Goal: Information Seeking & Learning: Learn about a topic

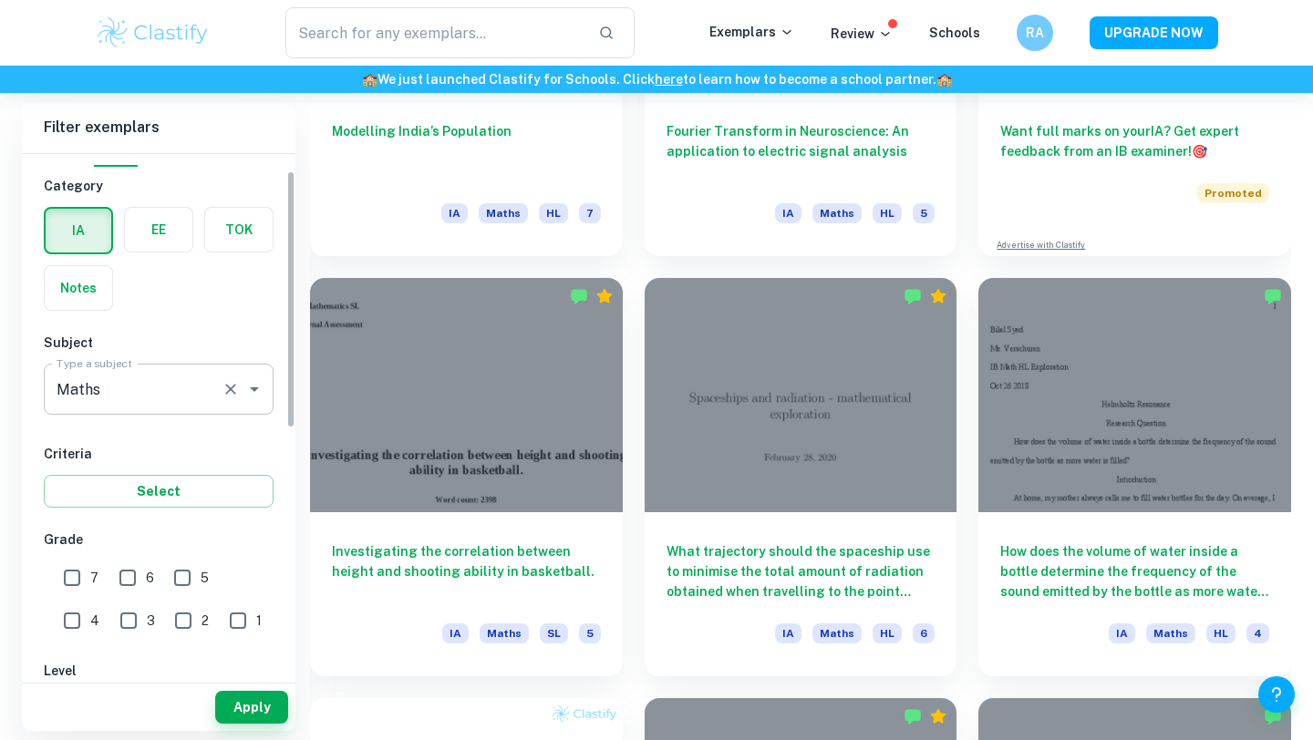
scroll to position [70, 0]
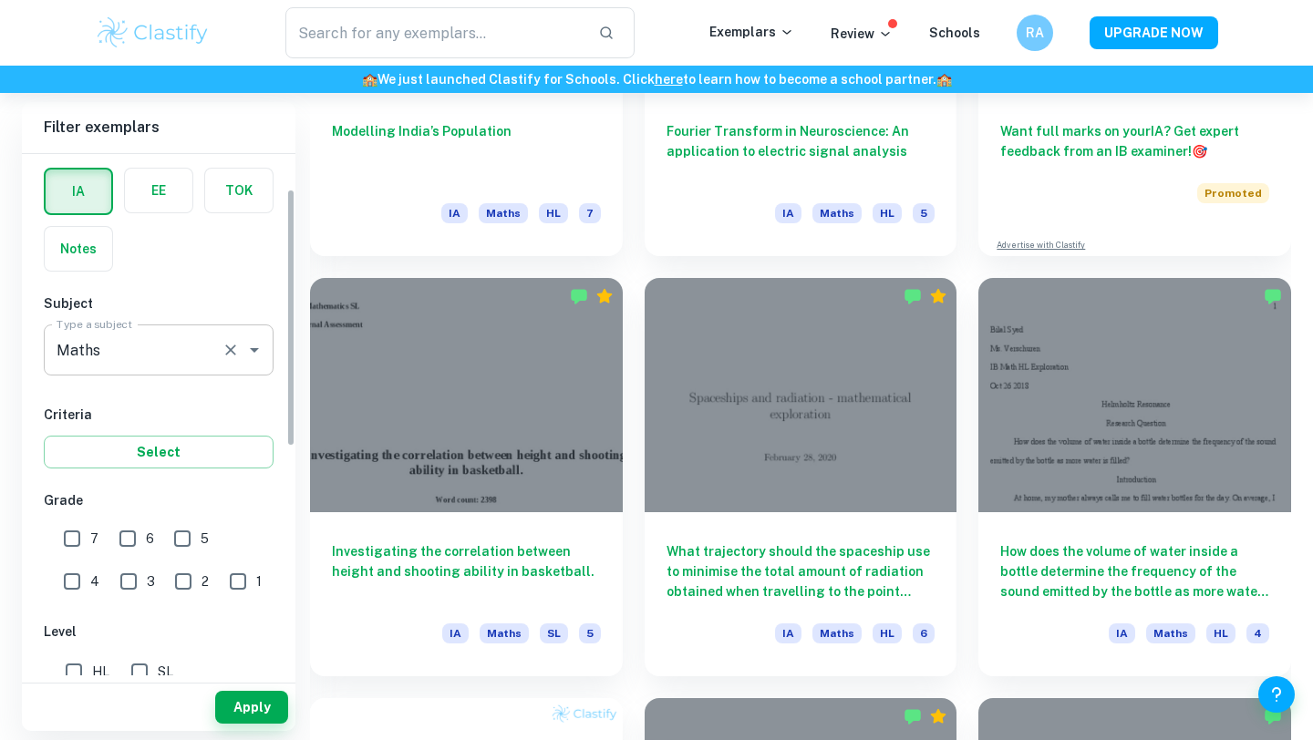
click at [125, 351] on input "Maths" at bounding box center [133, 350] width 162 height 35
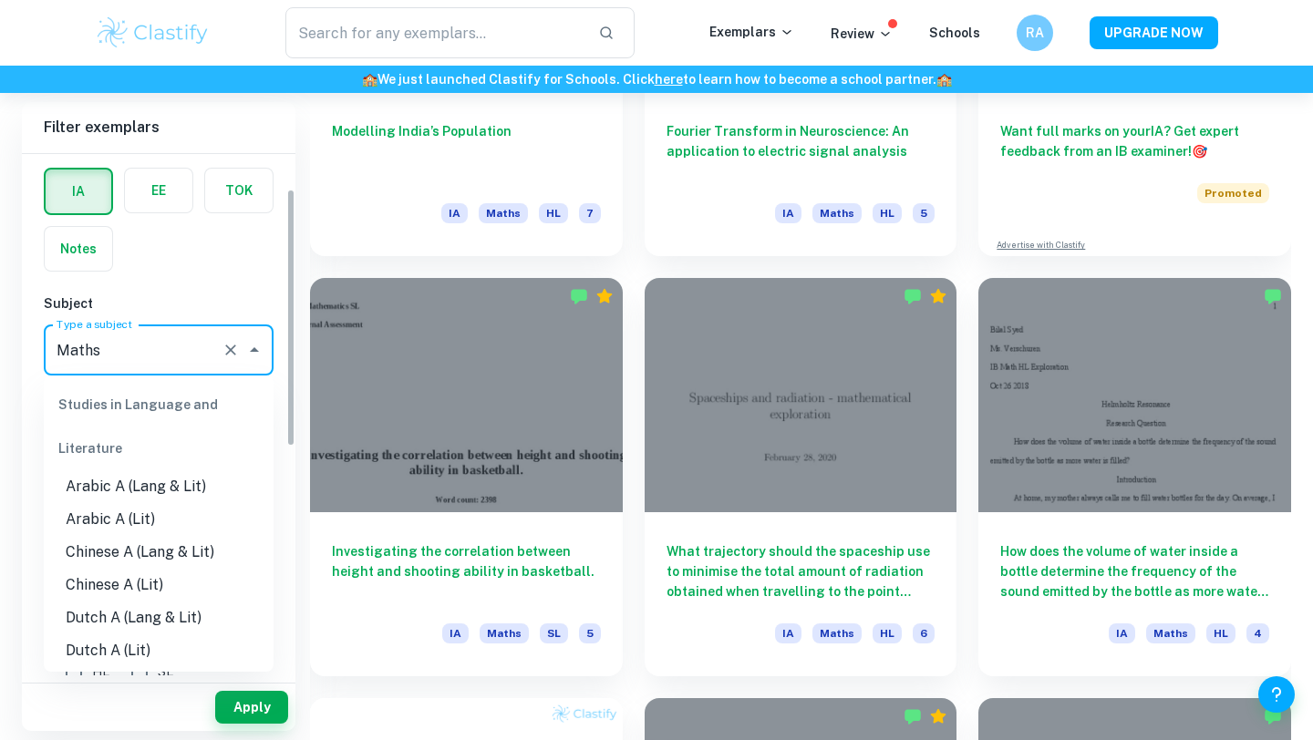
scroll to position [2239, 0]
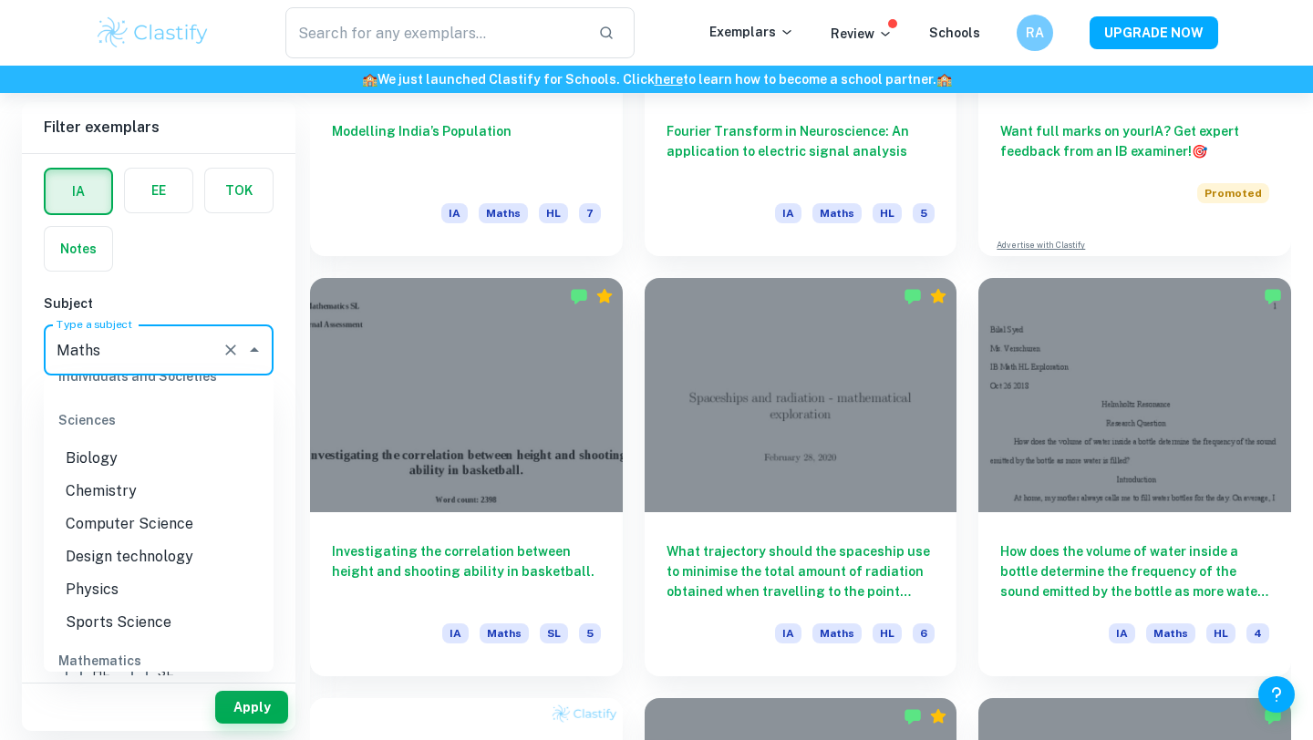
click at [125, 350] on input "Maths" at bounding box center [133, 350] width 162 height 35
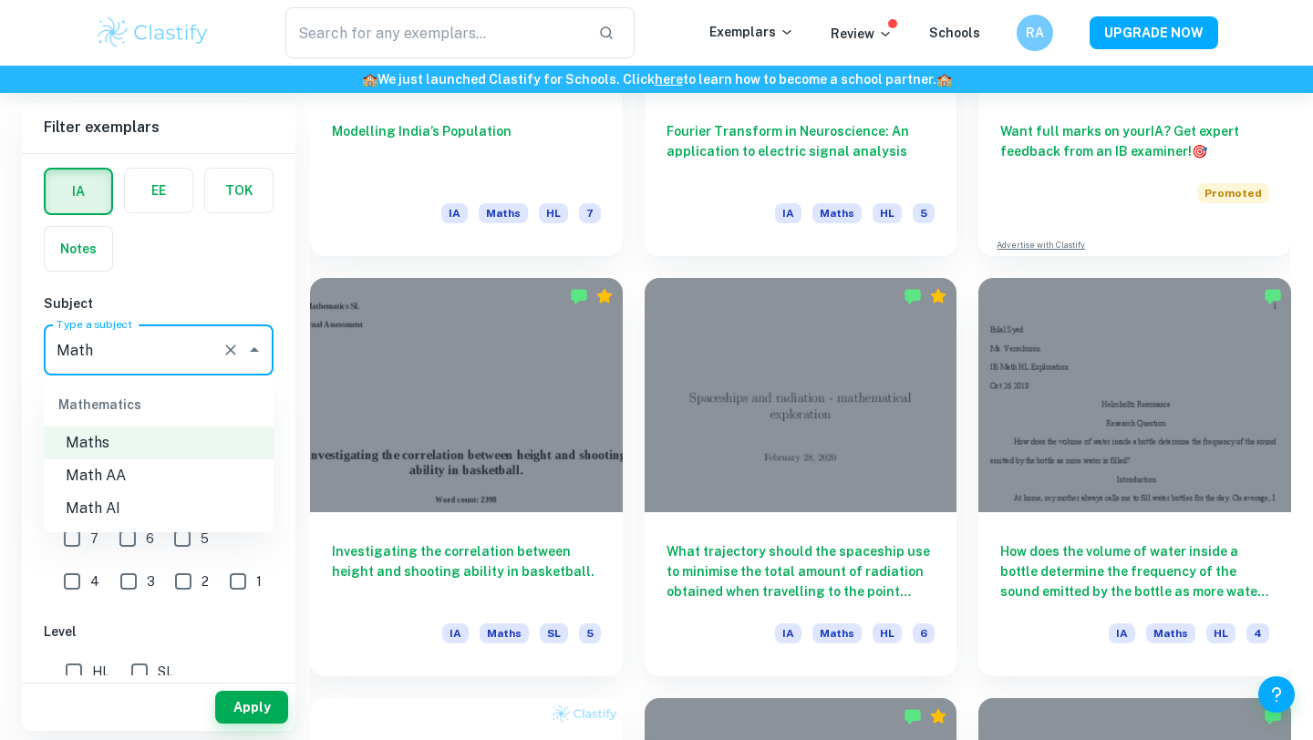
click at [194, 513] on li "Math AI" at bounding box center [159, 508] width 230 height 33
type input "Math AI"
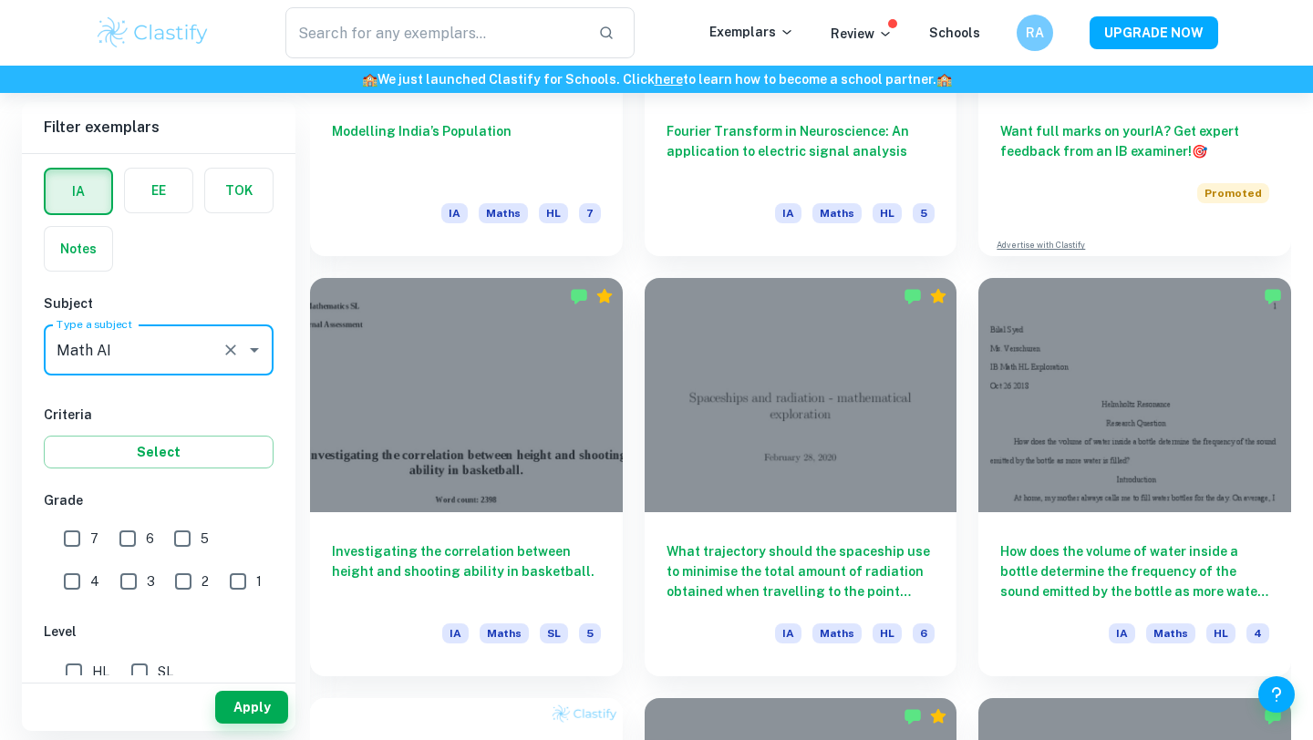
click at [128, 544] on input "6" at bounding box center [127, 539] width 36 height 36
checkbox input "true"
click at [138, 444] on button "Select" at bounding box center [159, 452] width 230 height 33
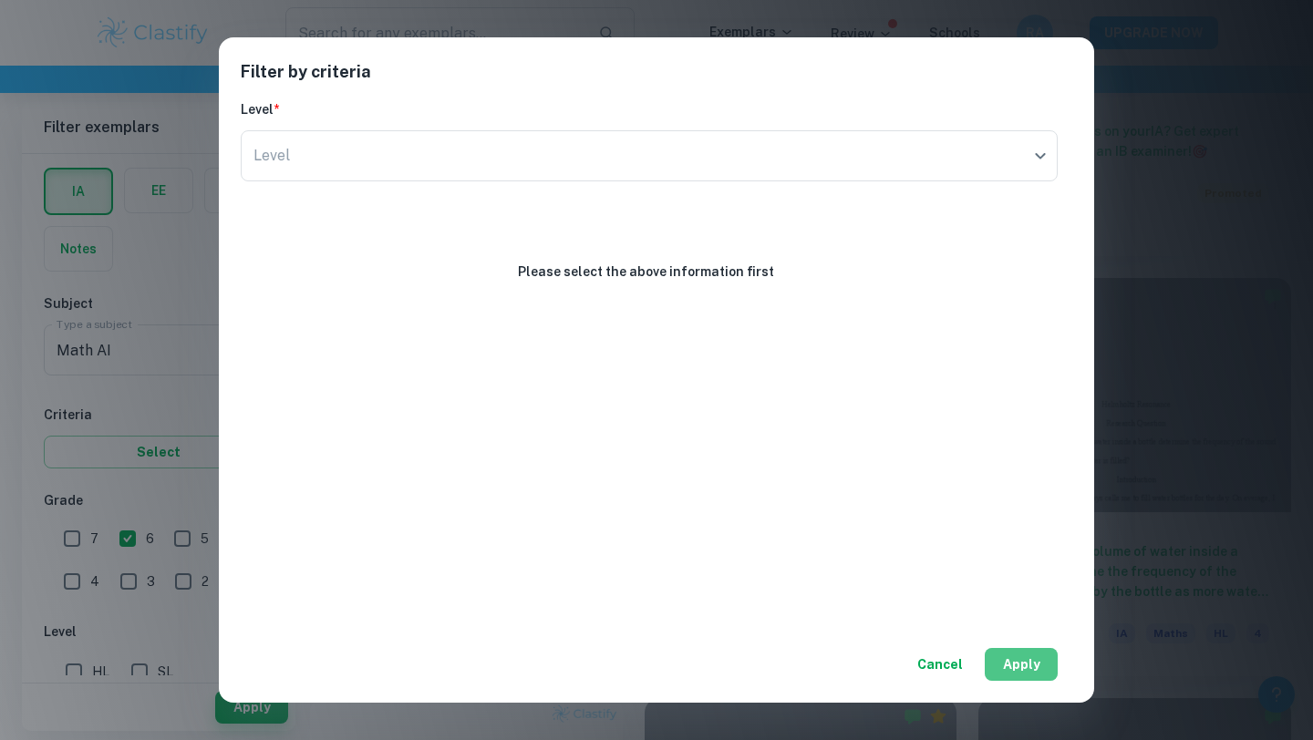
click at [1019, 671] on button "Apply" at bounding box center [1021, 664] width 73 height 33
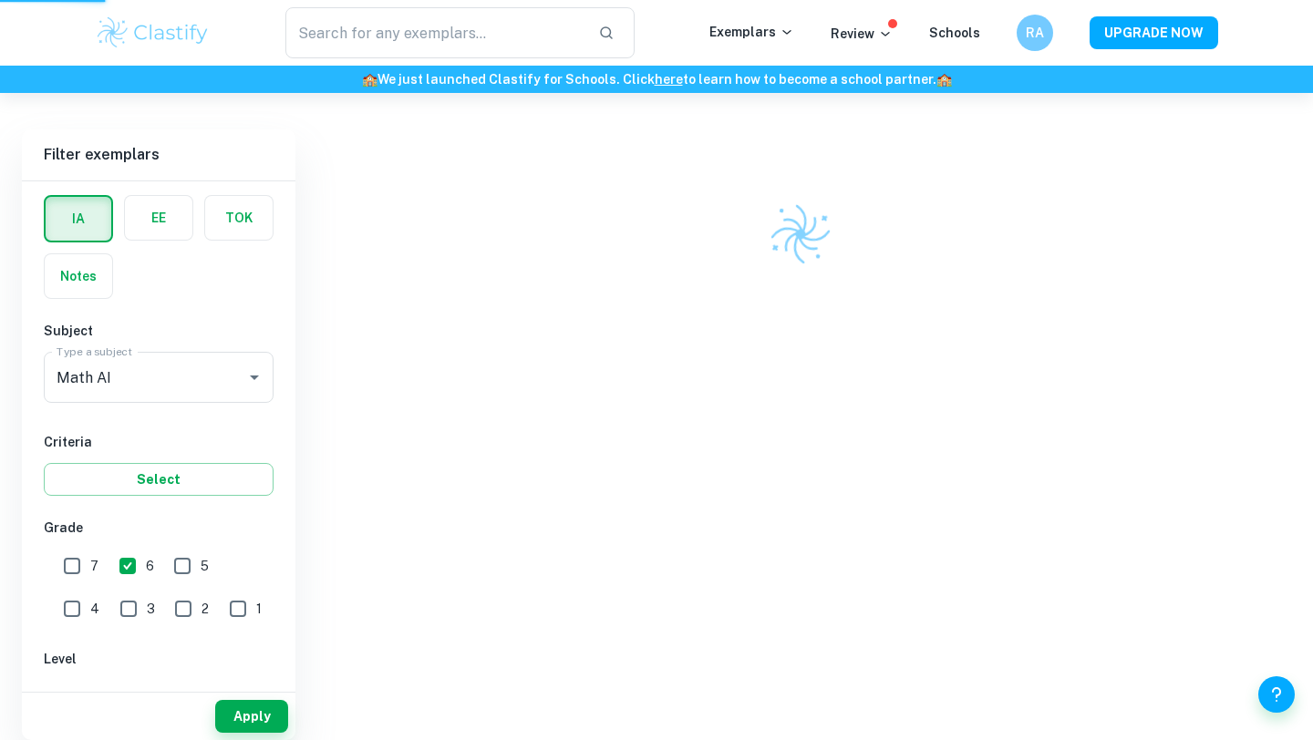
scroll to position [485, 0]
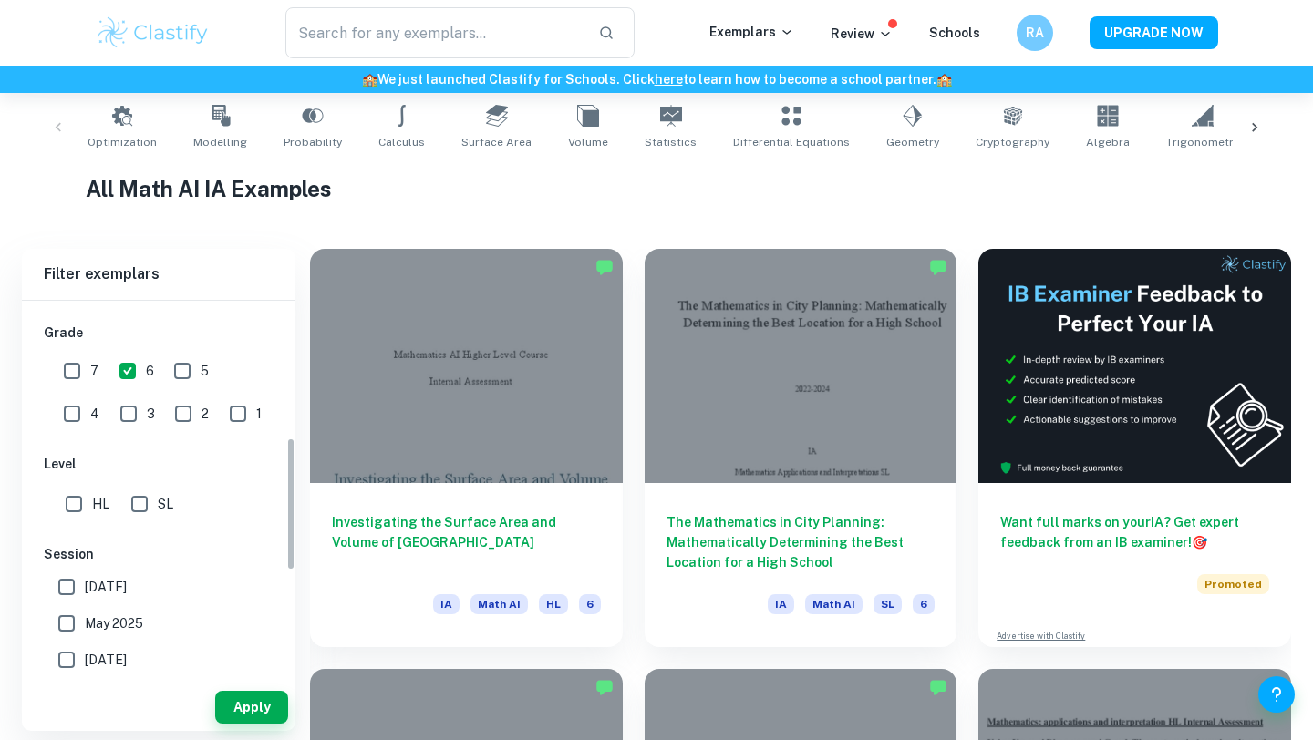
scroll to position [240, 0]
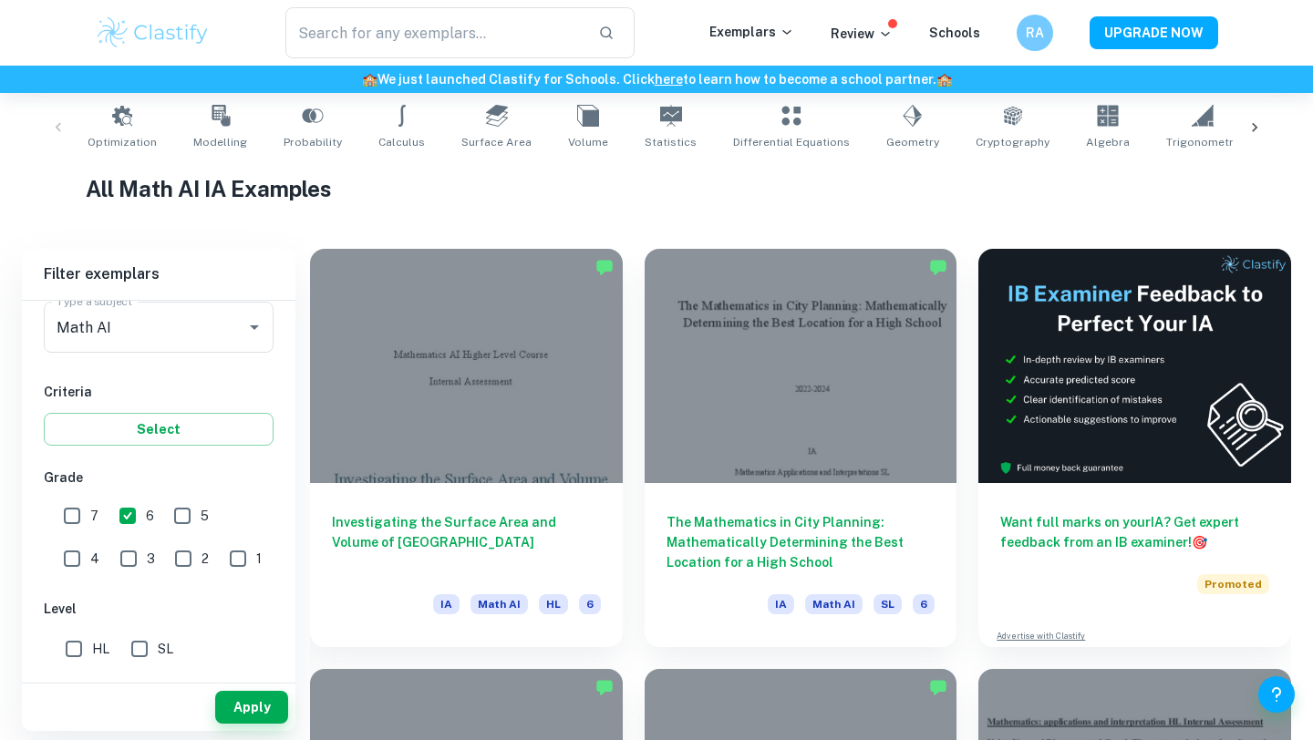
click at [129, 650] on input "SL" at bounding box center [139, 649] width 36 height 36
checkbox input "true"
click at [245, 716] on button "Apply" at bounding box center [251, 707] width 73 height 33
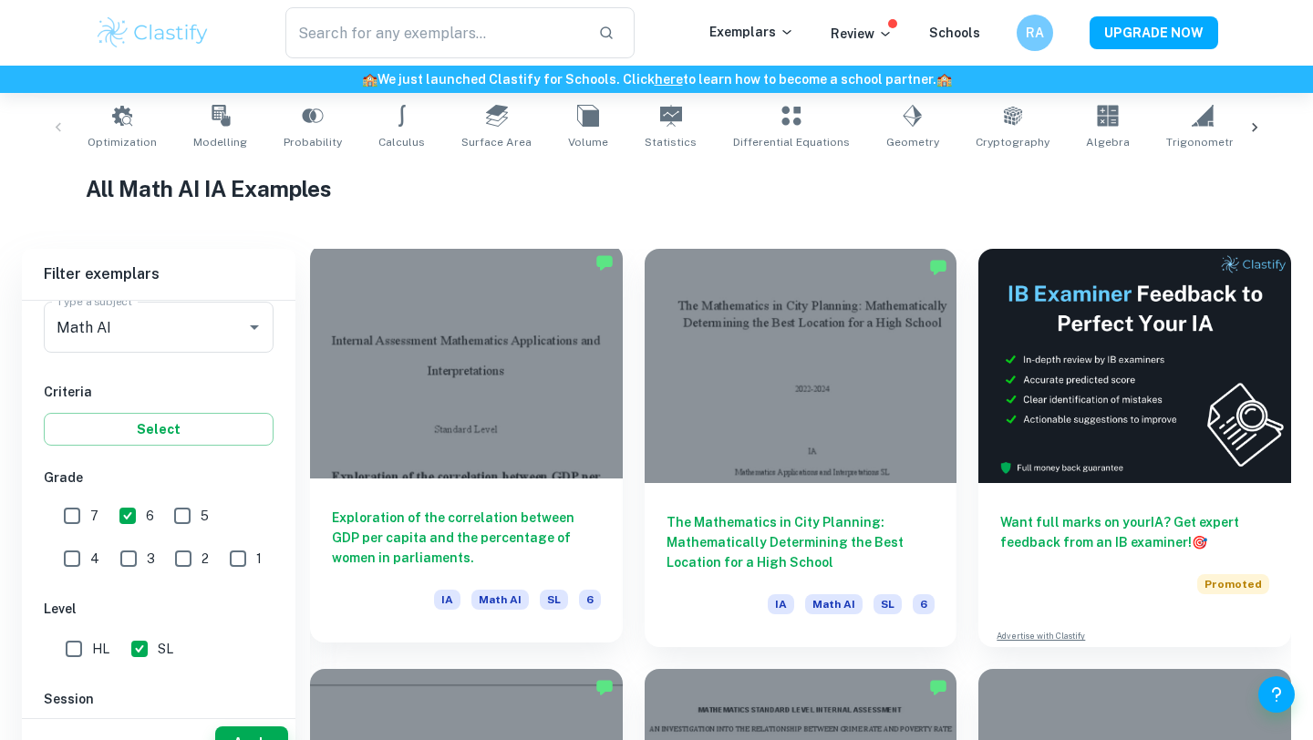
scroll to position [421, 0]
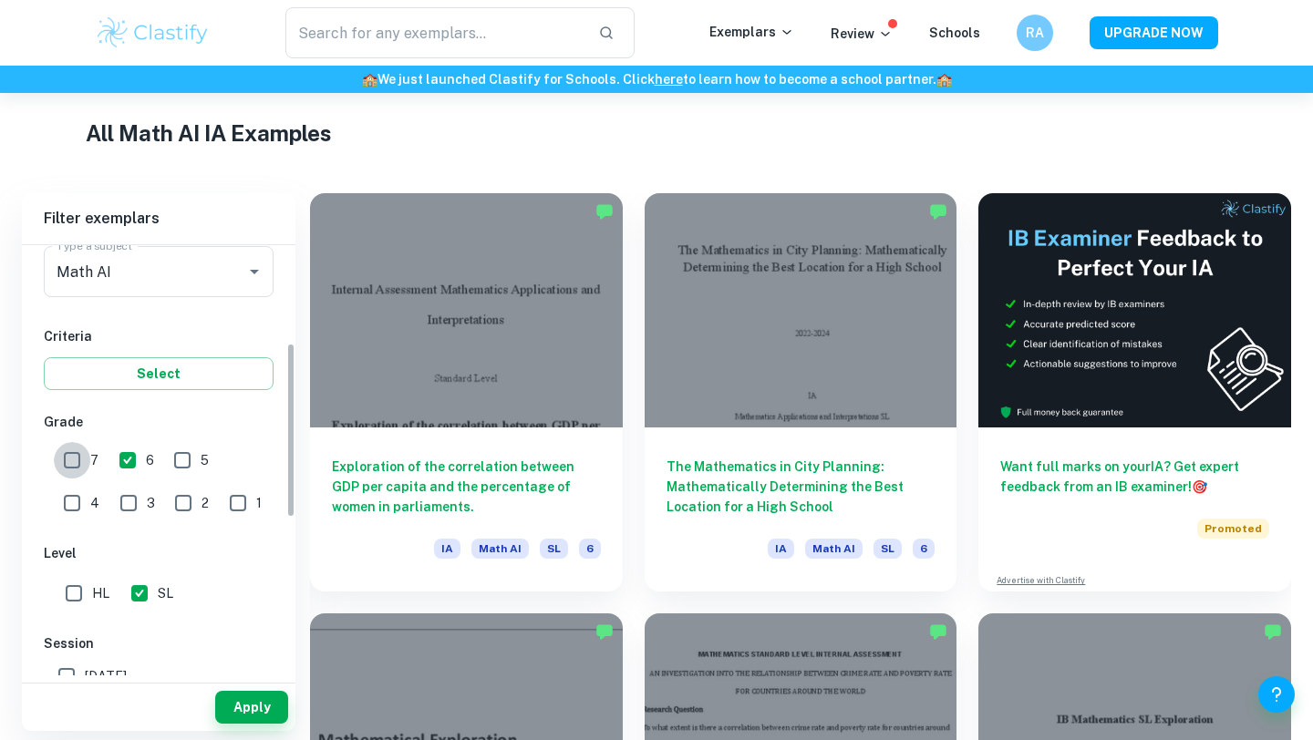
click at [69, 465] on input "7" at bounding box center [72, 460] width 36 height 36
checkbox input "true"
click at [244, 707] on button "Apply" at bounding box center [251, 707] width 73 height 33
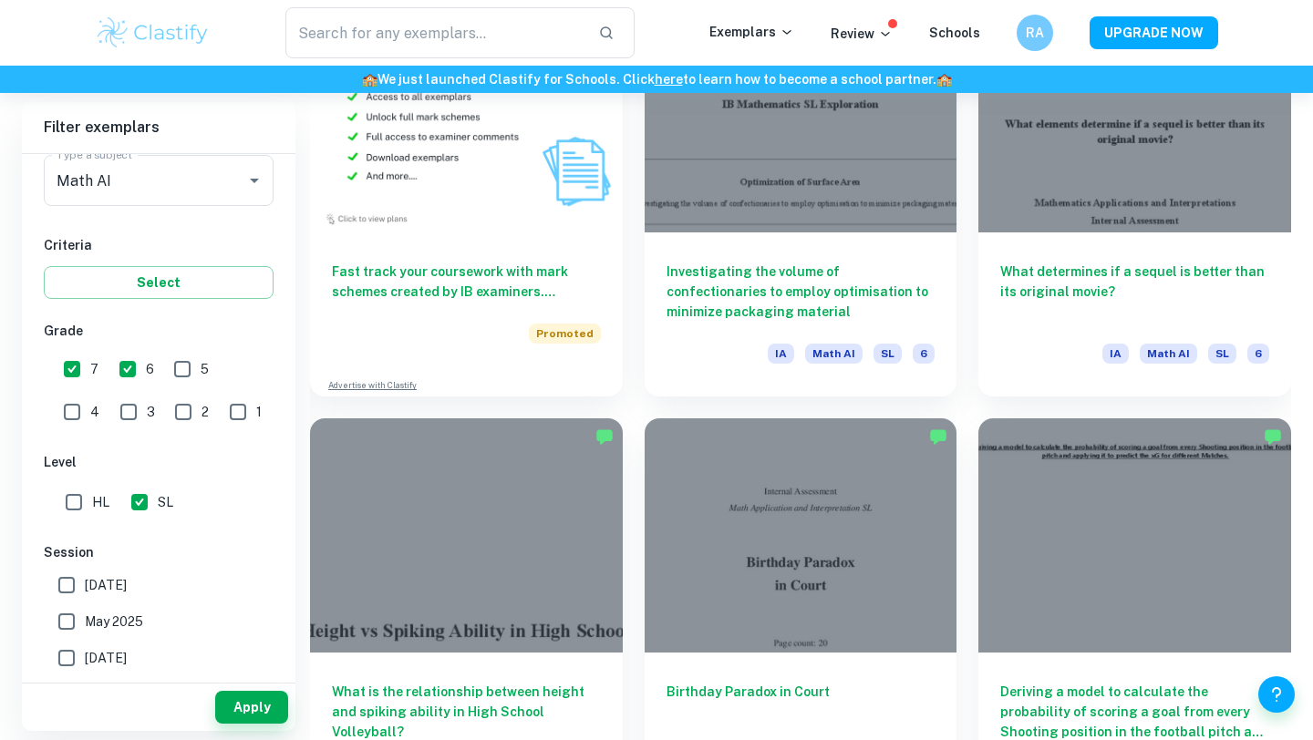
scroll to position [1428, 0]
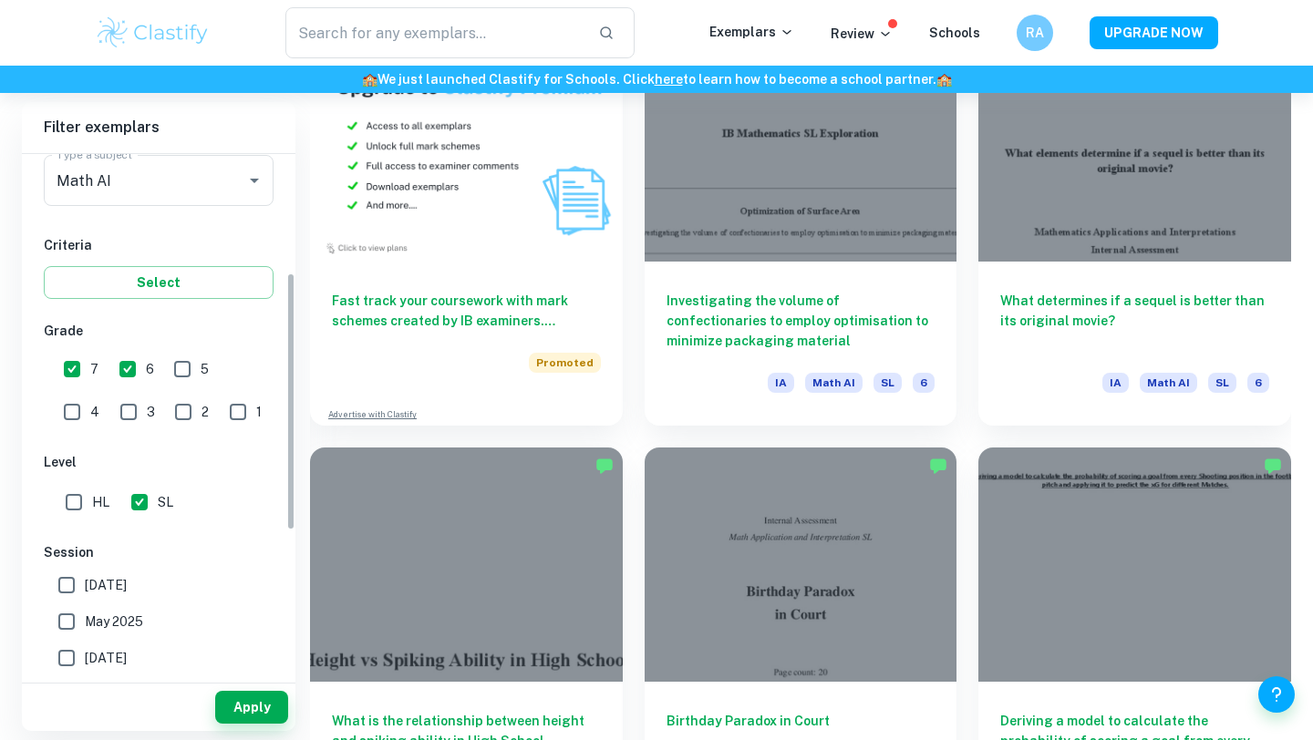
click at [126, 377] on input "6" at bounding box center [127, 369] width 36 height 36
checkbox input "false"
click at [241, 705] on button "Apply" at bounding box center [251, 707] width 73 height 33
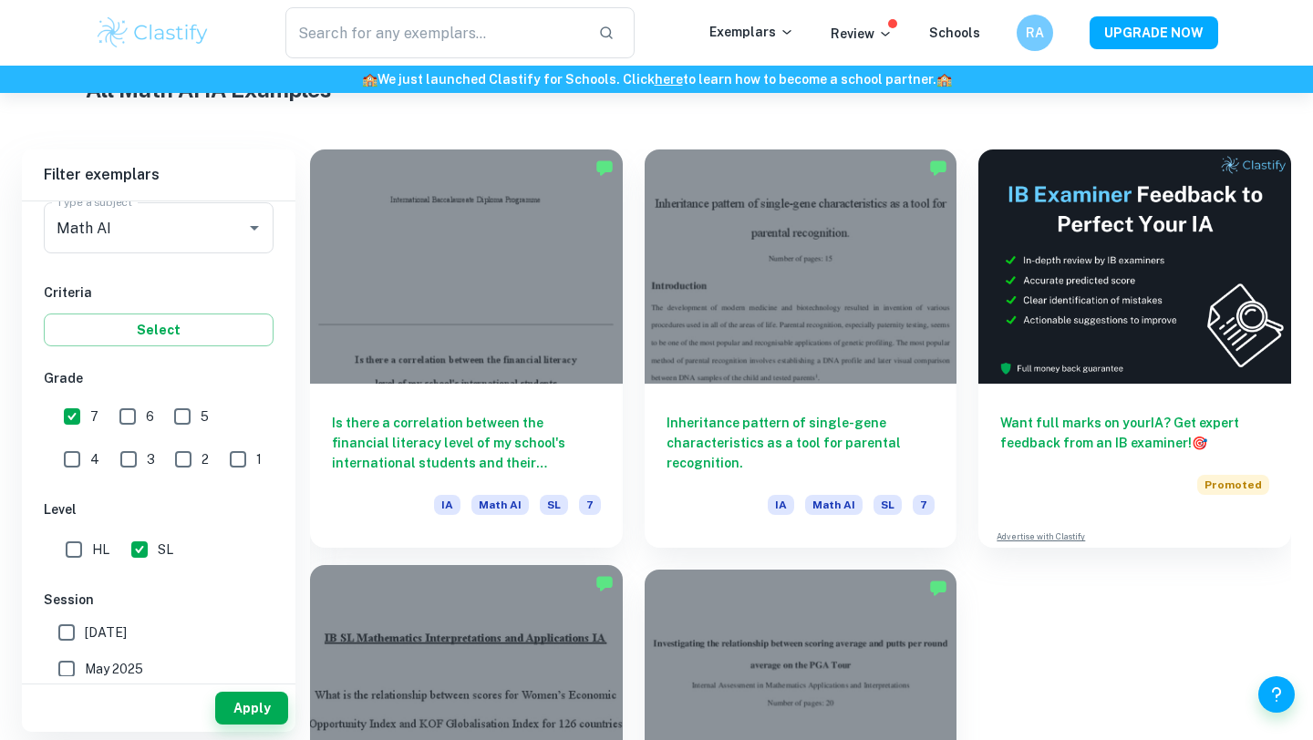
scroll to position [693, 0]
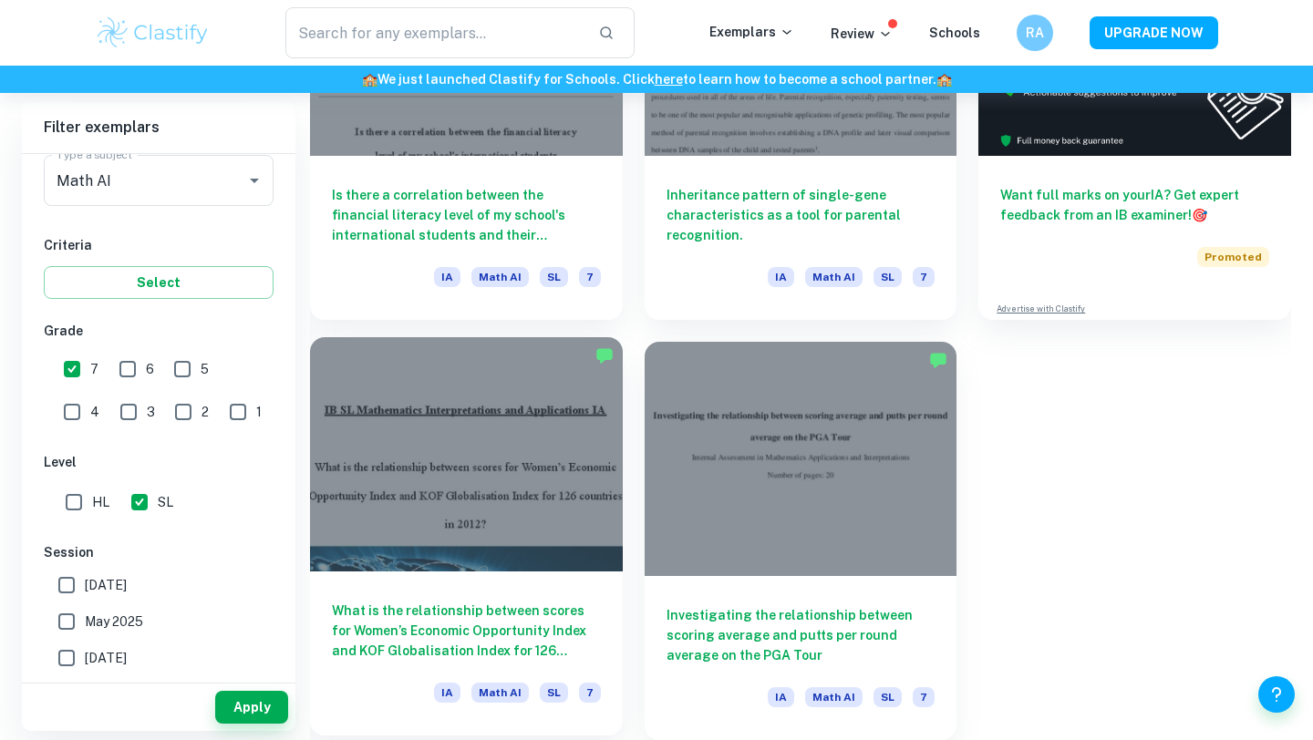
click at [563, 548] on div at bounding box center [466, 454] width 313 height 234
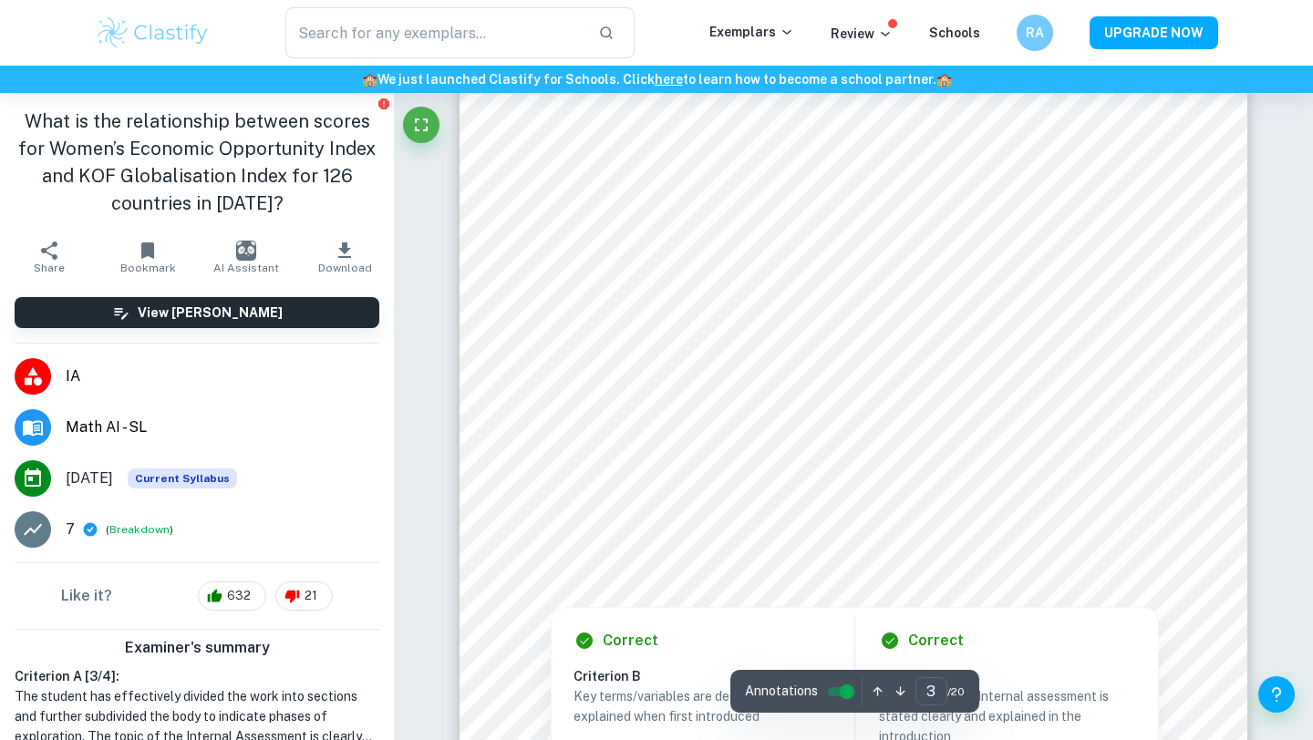
scroll to position [2507, 0]
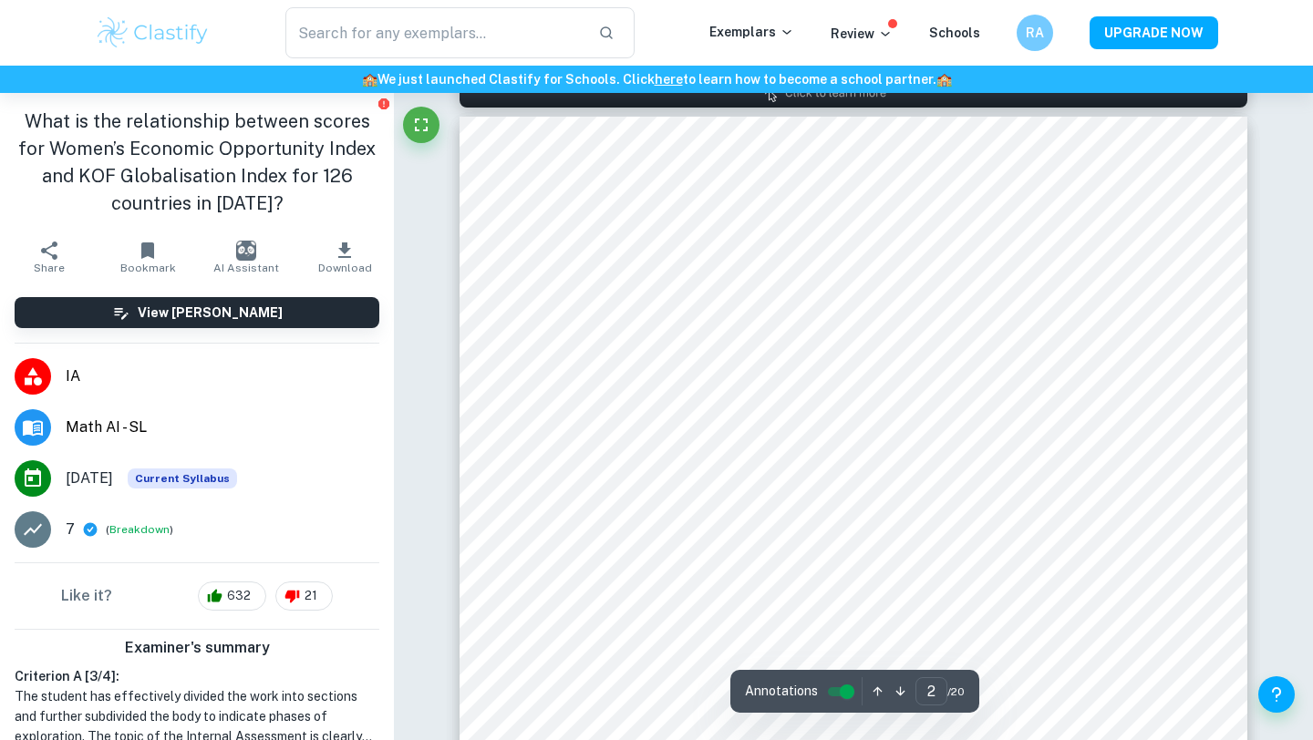
type input "1"
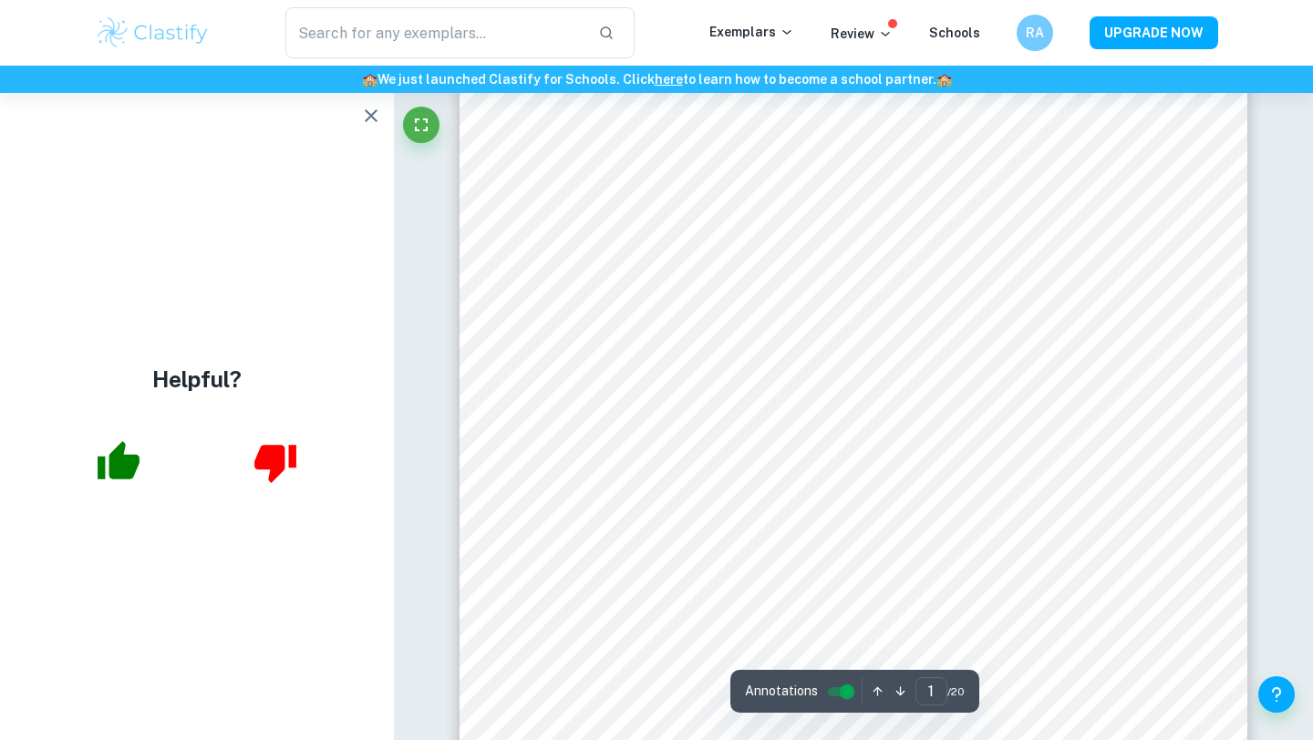
scroll to position [78, 0]
click at [366, 111] on icon "button" at bounding box center [371, 116] width 22 height 22
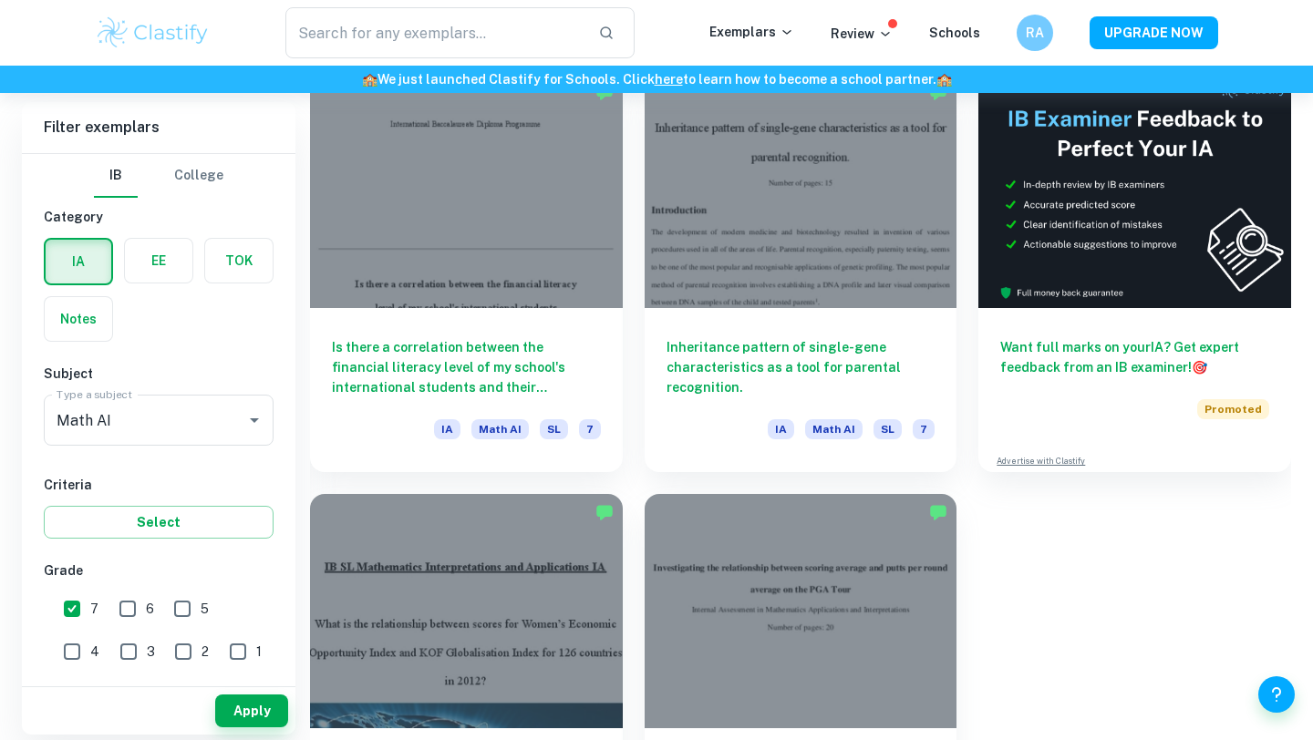
scroll to position [499, 0]
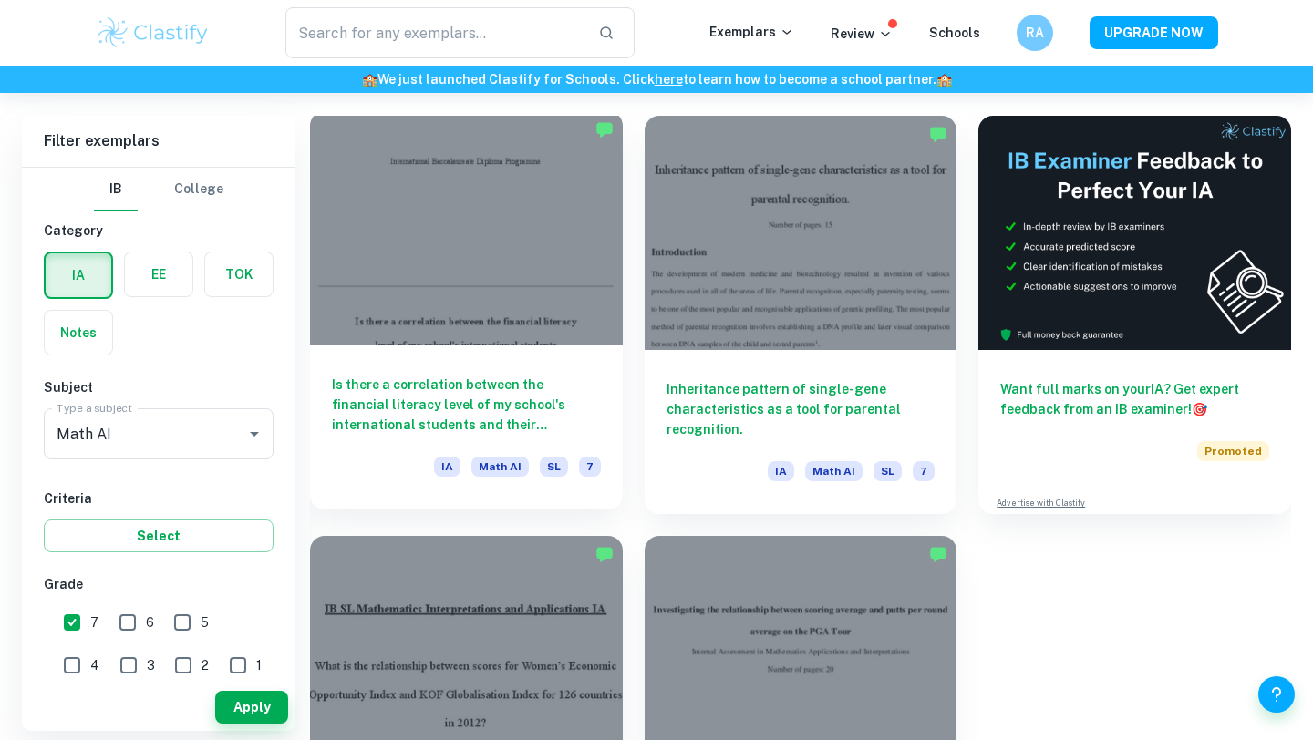
click at [525, 322] on div at bounding box center [466, 228] width 313 height 234
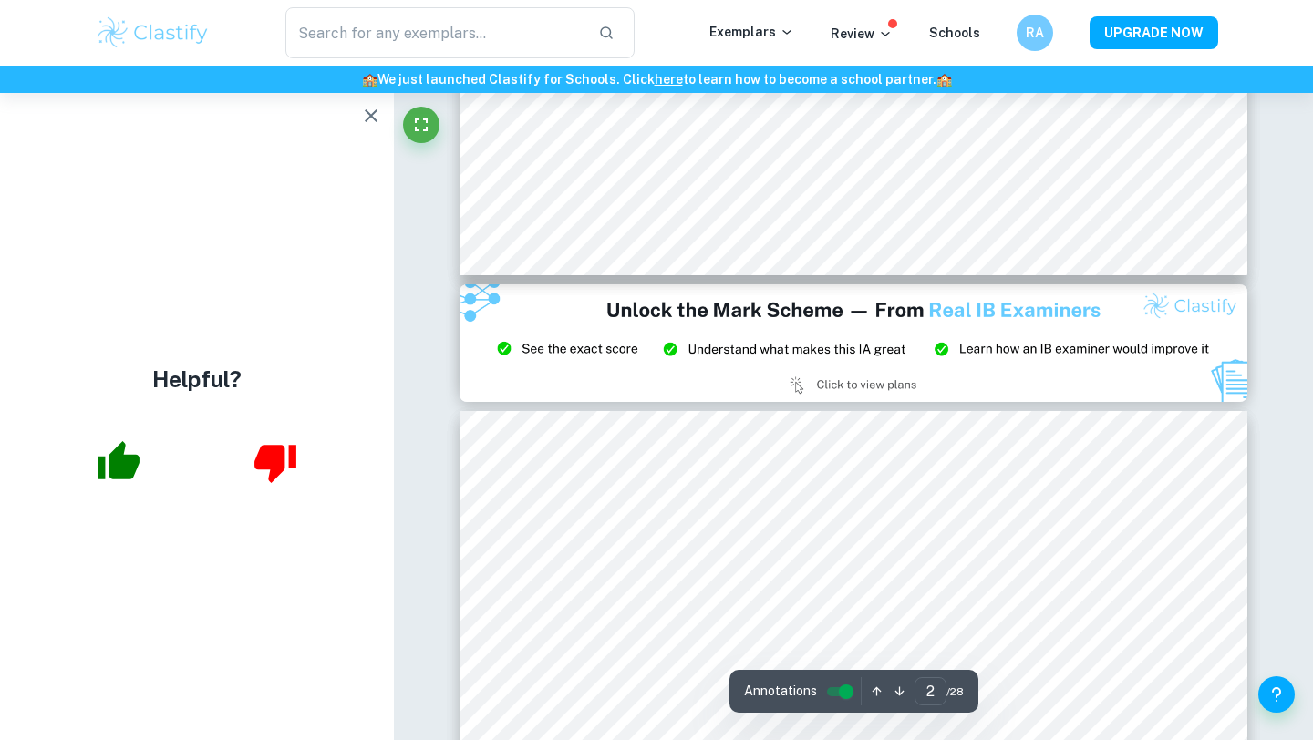
type input "3"
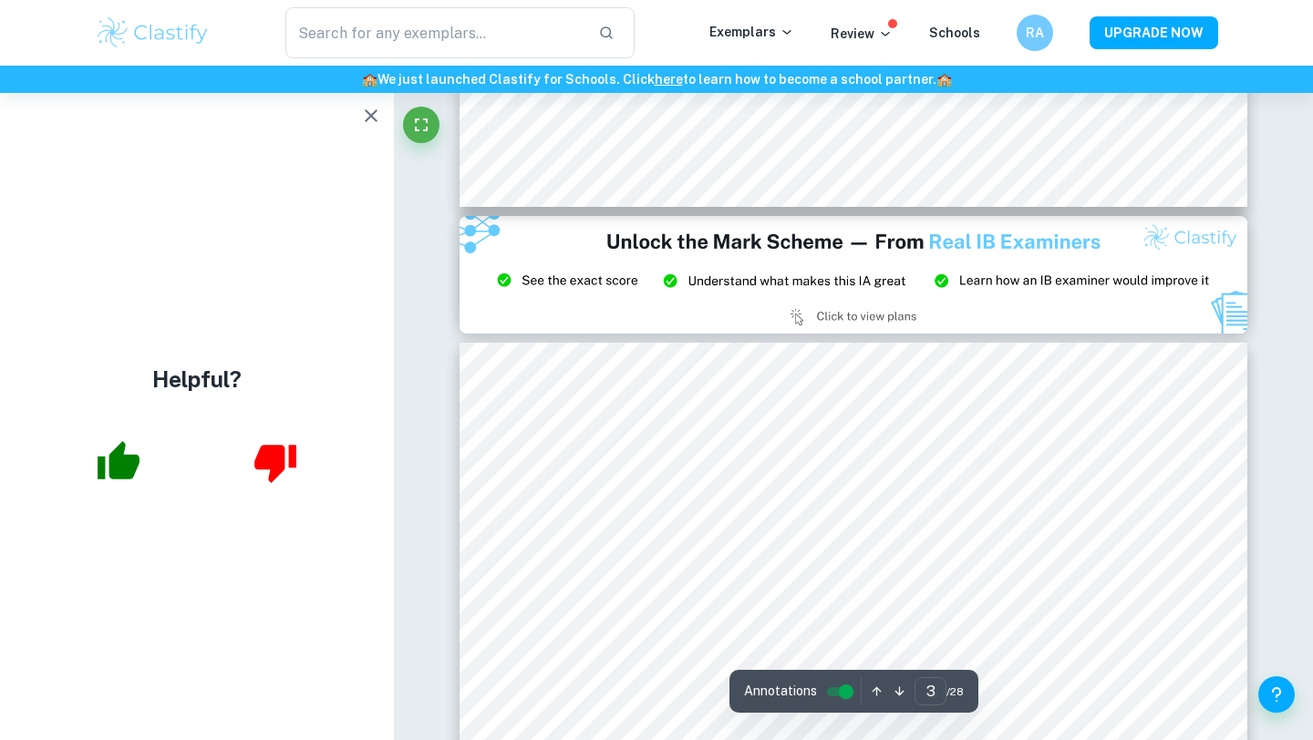
scroll to position [2081, 0]
